Goal: Register for event/course

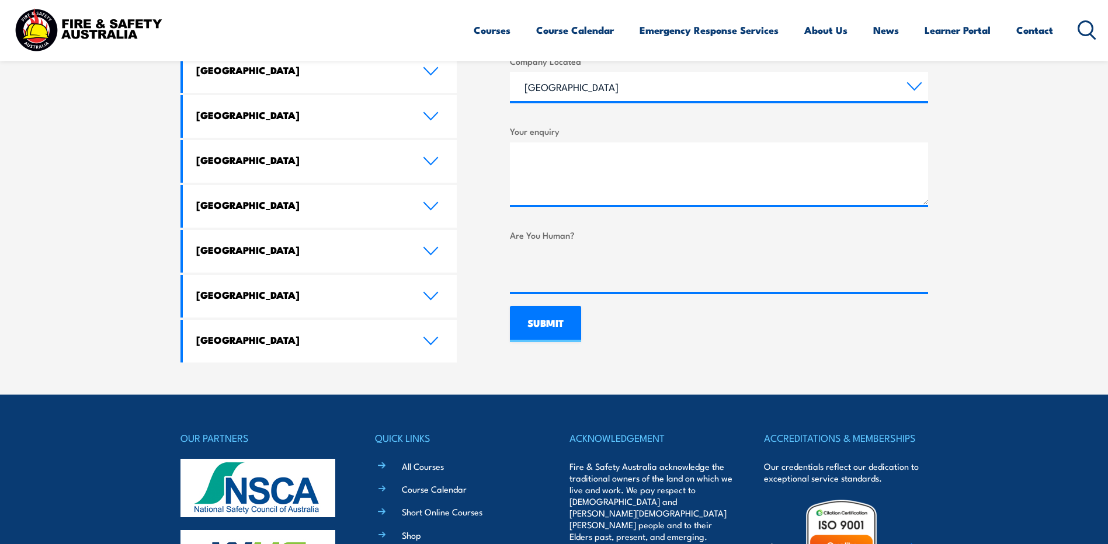
scroll to position [701, 0]
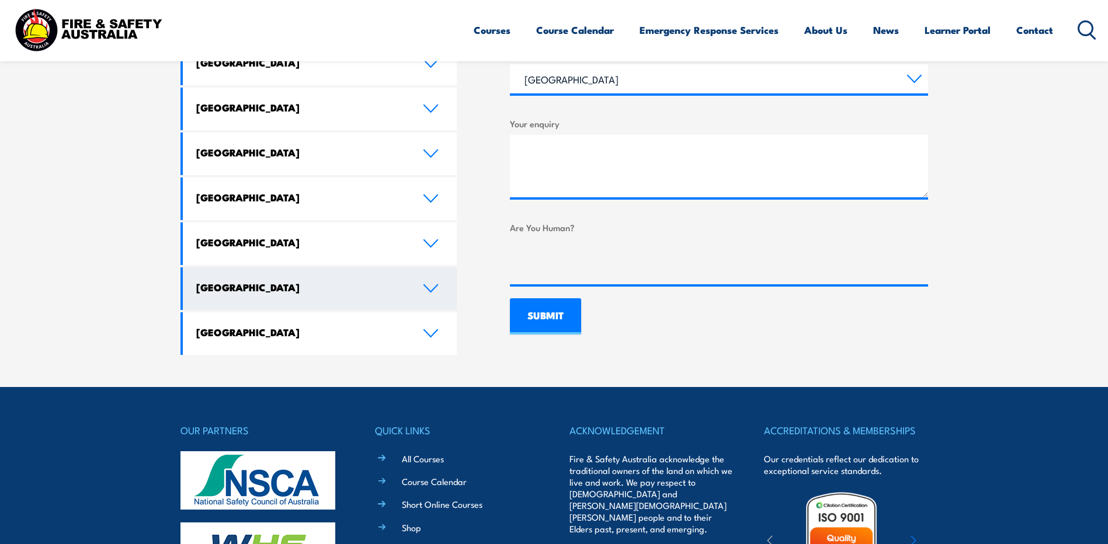
click at [426, 284] on icon at bounding box center [431, 288] width 16 height 9
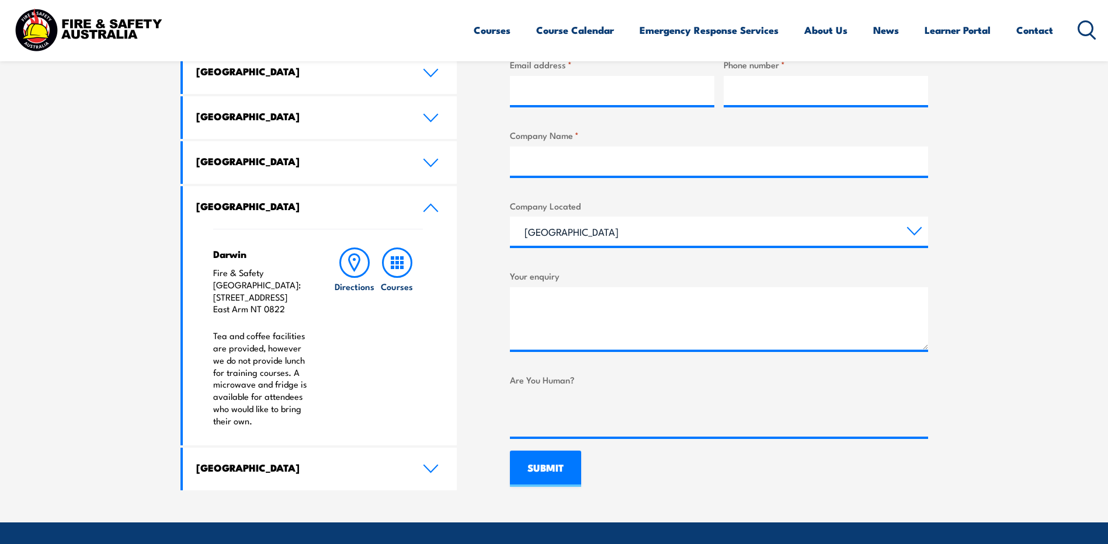
scroll to position [574, 0]
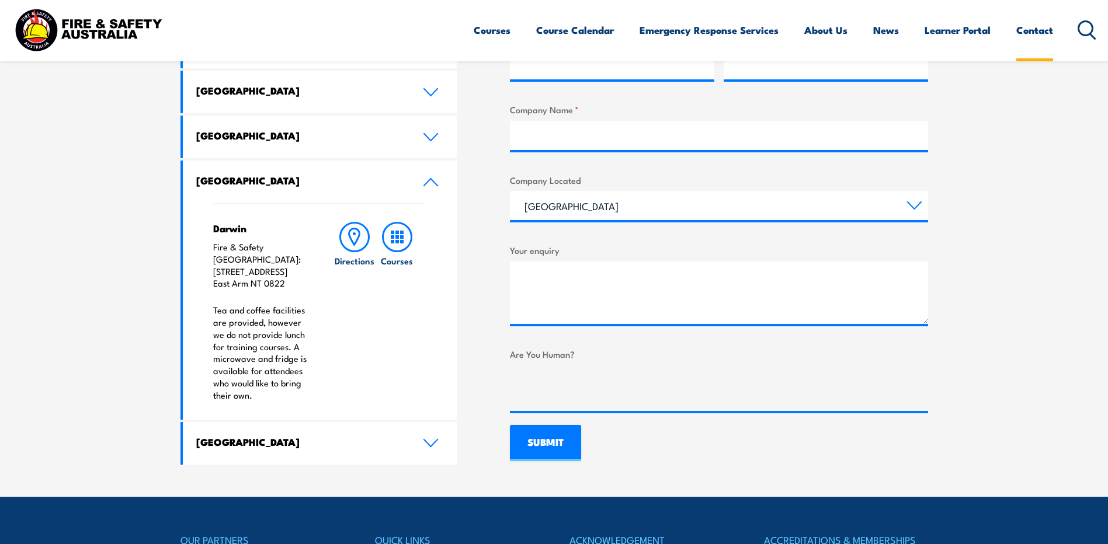
click at [1035, 32] on link "Contact" at bounding box center [1034, 30] width 37 height 31
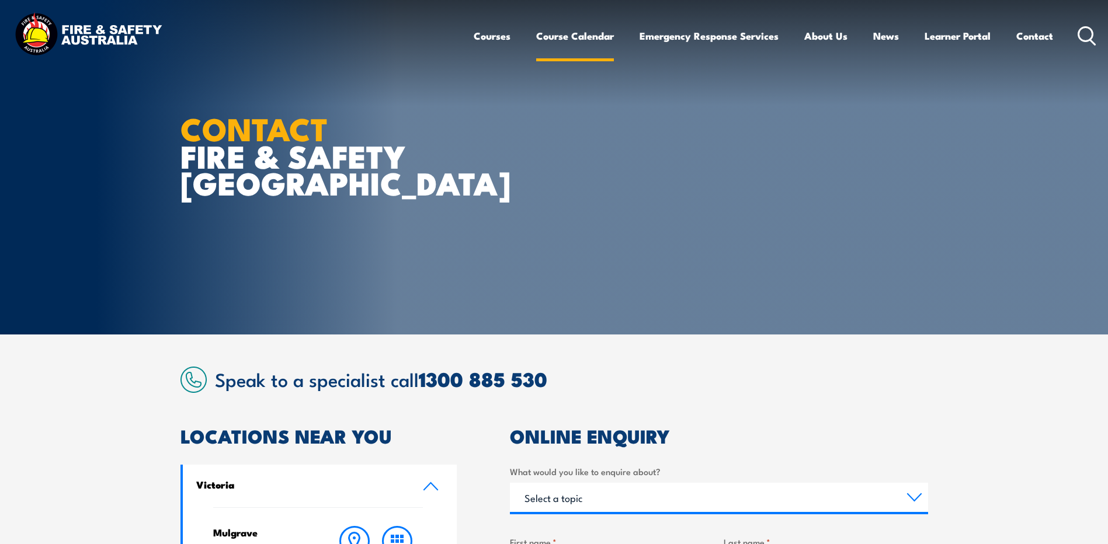
click at [571, 38] on link "Course Calendar" at bounding box center [575, 35] width 78 height 31
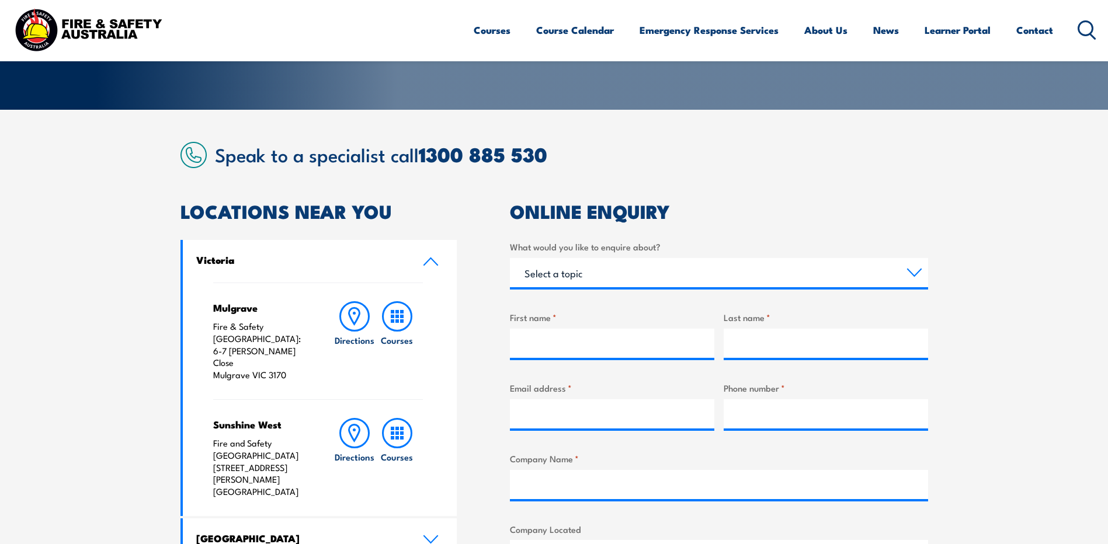
scroll to position [234, 0]
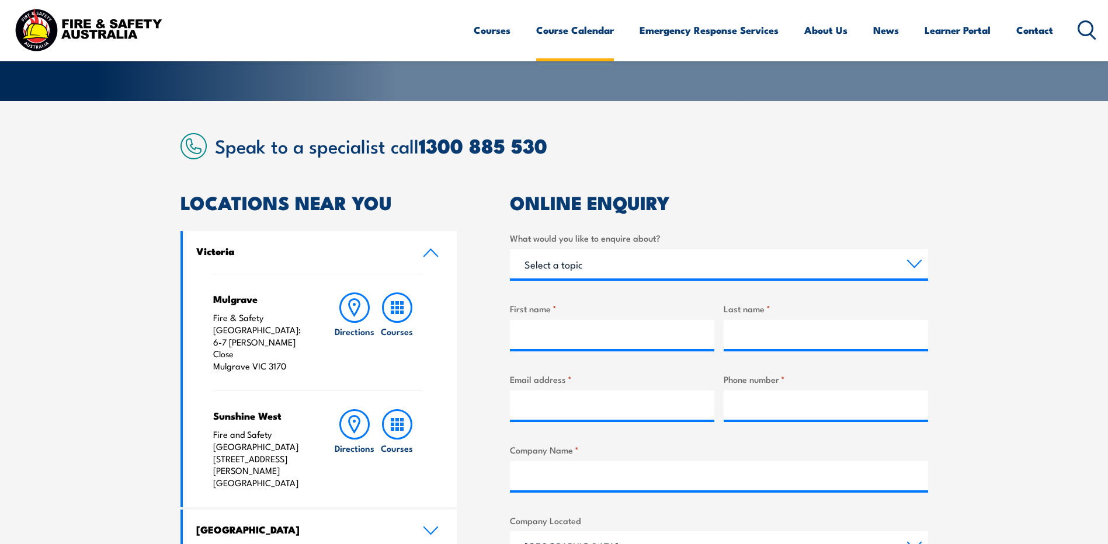
click at [561, 29] on link "Course Calendar" at bounding box center [575, 30] width 78 height 31
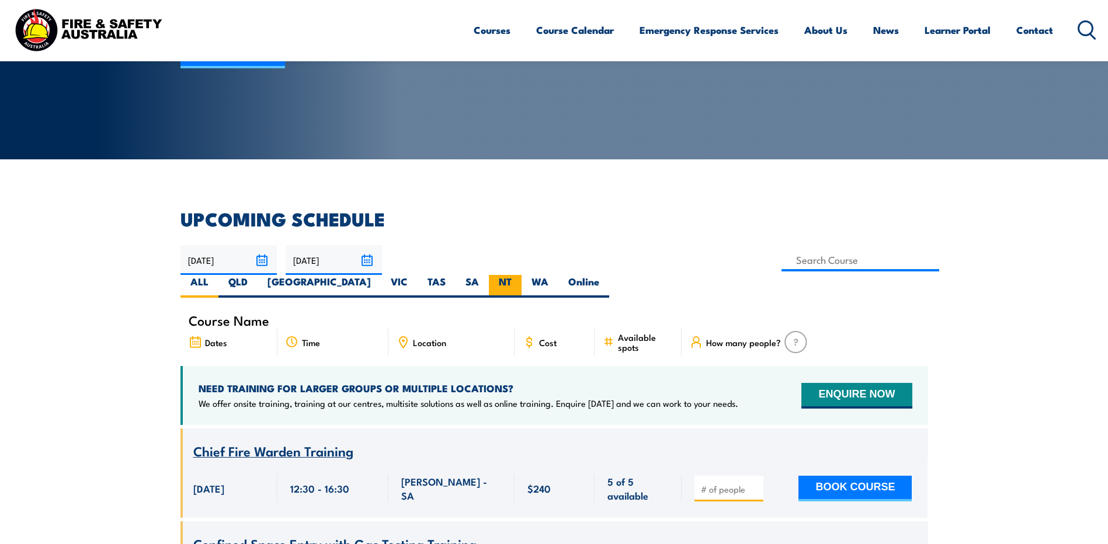
click at [522, 275] on label "NT" at bounding box center [505, 286] width 33 height 23
click at [519, 275] on input "NT" at bounding box center [516, 279] width 8 height 8
radio input "true"
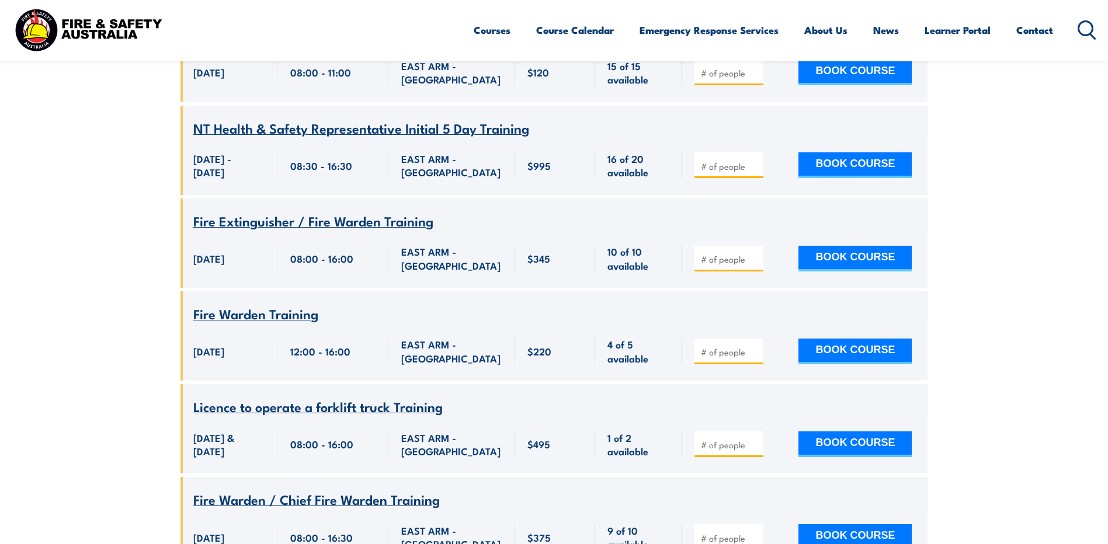
scroll to position [2488, 0]
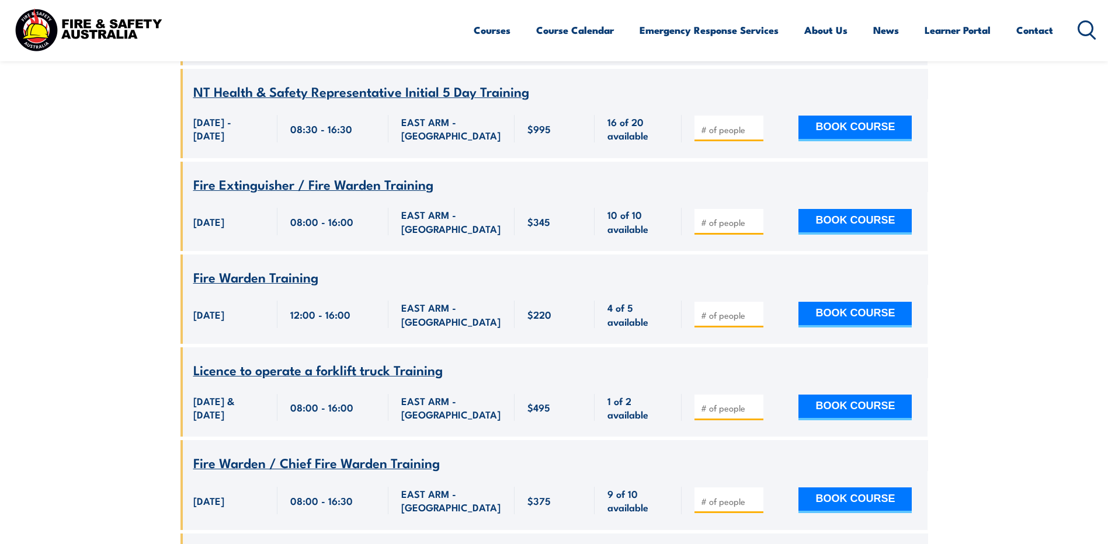
click at [345, 360] on span "Licence to operate a forklift truck Training" at bounding box center [317, 370] width 249 height 20
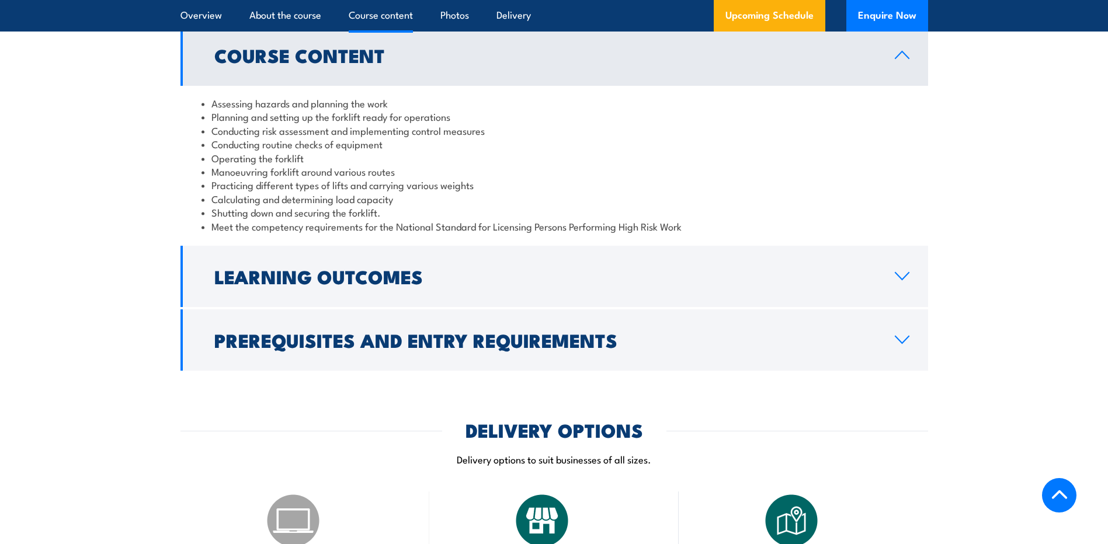
scroll to position [1168, 0]
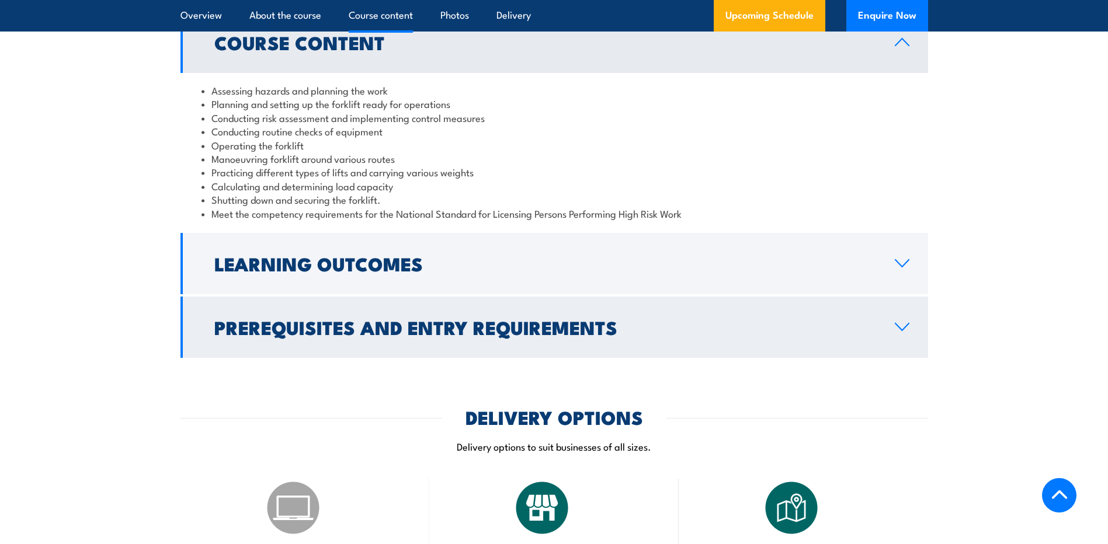
click at [892, 324] on link "Prerequisites and Entry Requirements" at bounding box center [554, 327] width 748 height 61
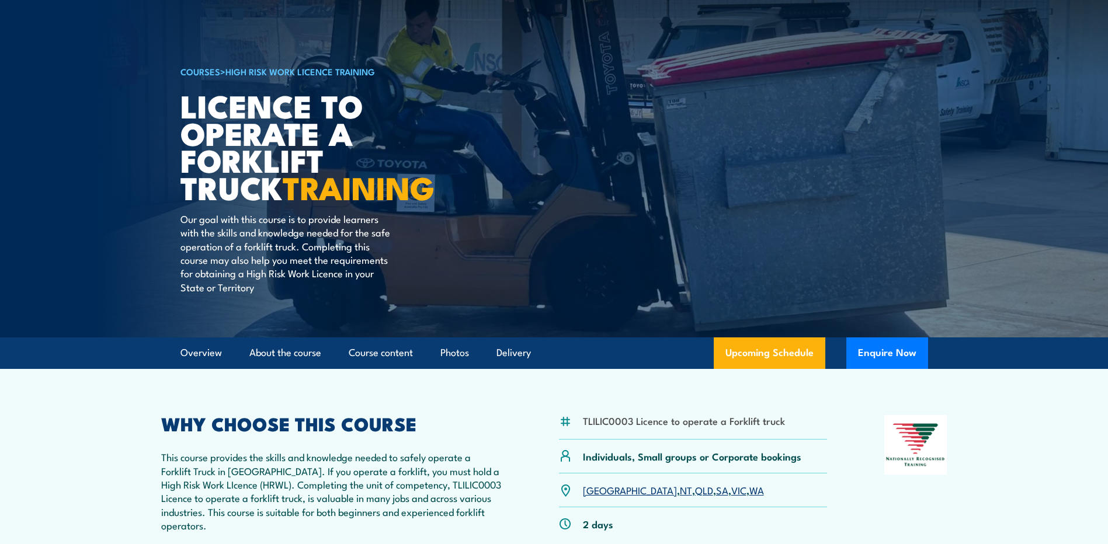
scroll to position [0, 0]
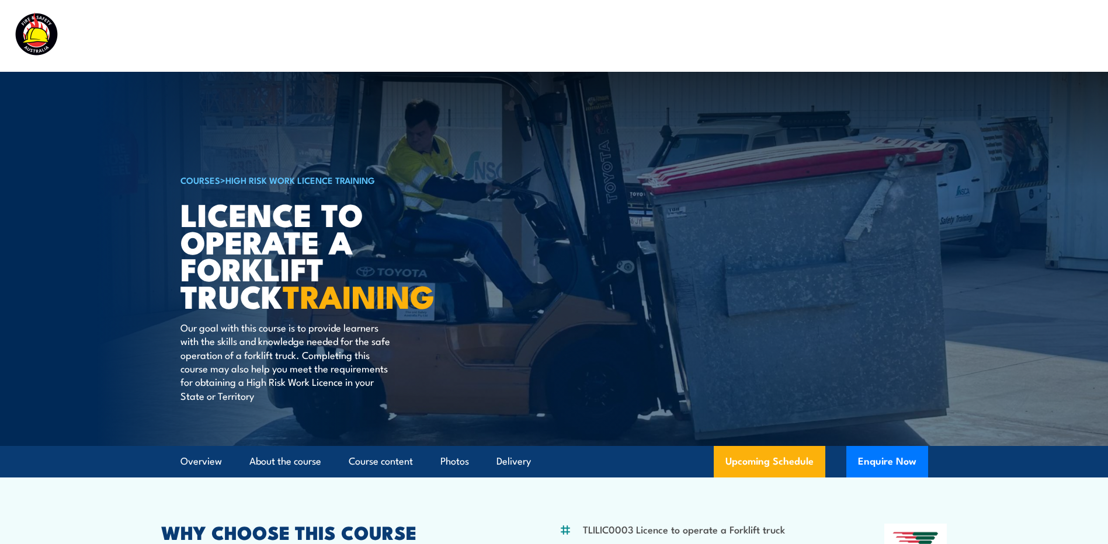
click at [403, 44] on div "Courses Course Calendar Emergency Response Services Services Overview Emergency…" at bounding box center [554, 36] width 1085 height 50
